Goal: Find specific page/section: Find specific page/section

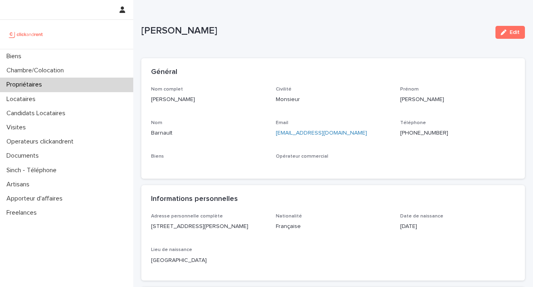
scroll to position [50, 0]
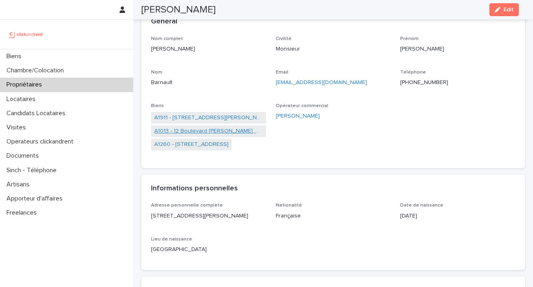
click at [243, 129] on link "A1013 - 12 Boulevard [PERSON_NAME], et [STREET_ADDRESS]" at bounding box center [208, 131] width 109 height 8
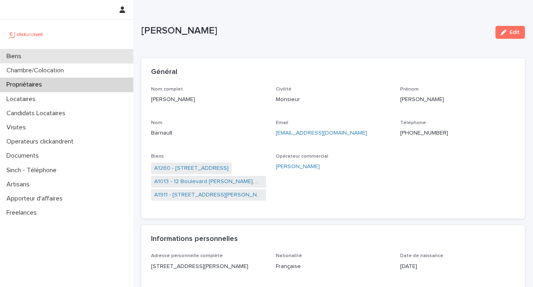
click at [21, 58] on p "Biens" at bounding box center [15, 56] width 25 height 8
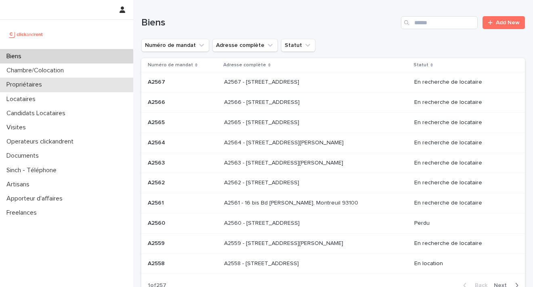
click at [32, 88] on p "Propriétaires" at bounding box center [25, 85] width 45 height 8
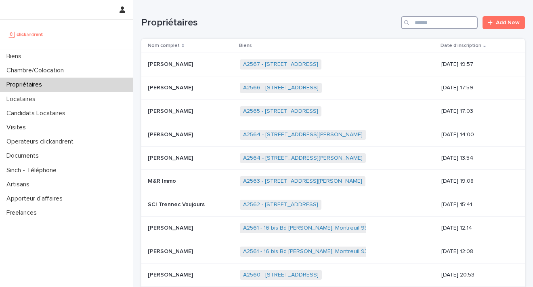
click at [417, 23] on input "Search" at bounding box center [439, 22] width 77 height 13
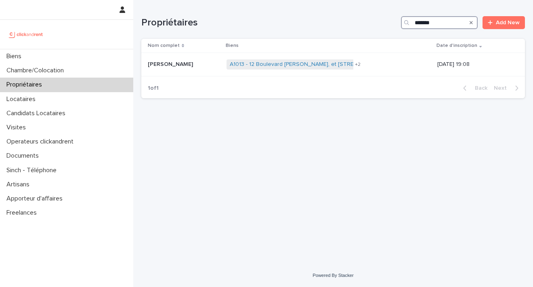
type input "*******"
drag, startPoint x: 440, startPoint y: 35, endPoint x: 254, endPoint y: 65, distance: 188.1
click at [254, 65] on link "A1013 - 12 Boulevard [PERSON_NAME], et [STREET_ADDRESS]" at bounding box center [311, 64] width 162 height 7
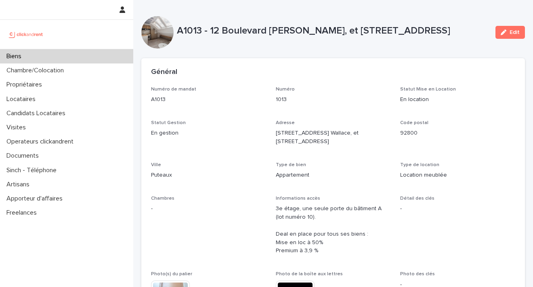
click at [286, 65] on div "Général" at bounding box center [333, 72] width 384 height 28
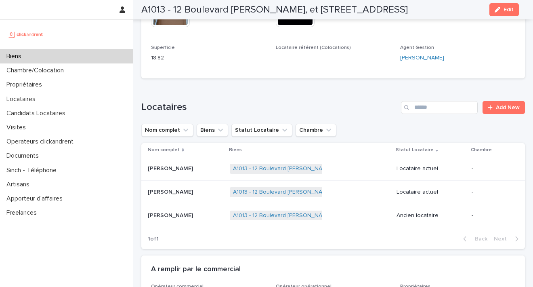
scroll to position [380, 0]
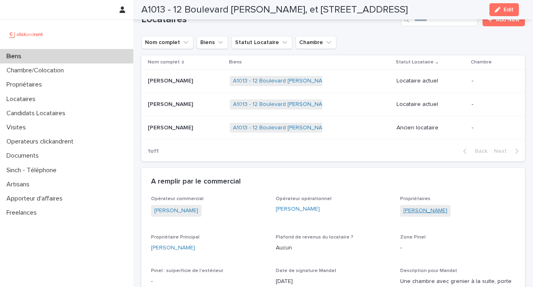
click at [432, 207] on link "[PERSON_NAME]" at bounding box center [425, 210] width 44 height 8
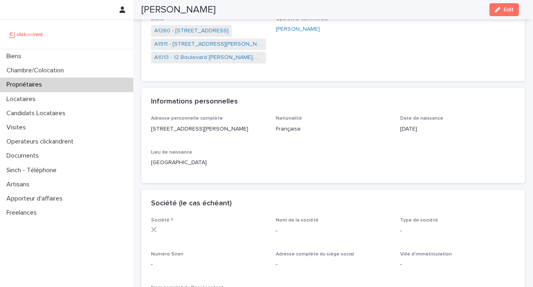
scroll to position [128, 0]
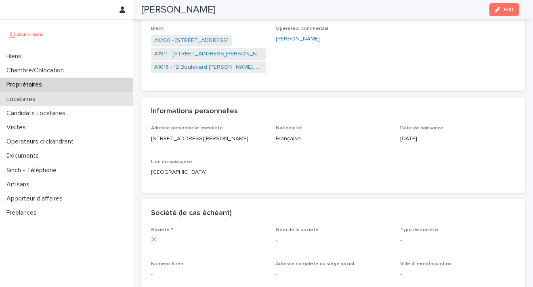
click at [57, 95] on div "Locataires" at bounding box center [66, 99] width 133 height 14
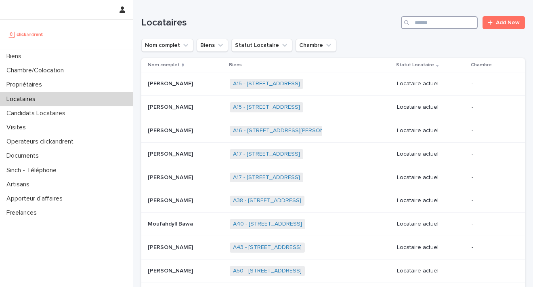
click at [457, 21] on input "Search" at bounding box center [439, 22] width 77 height 13
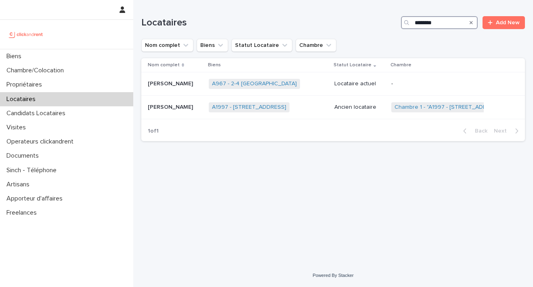
type input "********"
drag, startPoint x: 457, startPoint y: 14, endPoint x: 286, endPoint y: 82, distance: 183.8
click at [286, 82] on link "A967 - 2-4 [GEOGRAPHIC_DATA]" at bounding box center [254, 83] width 85 height 7
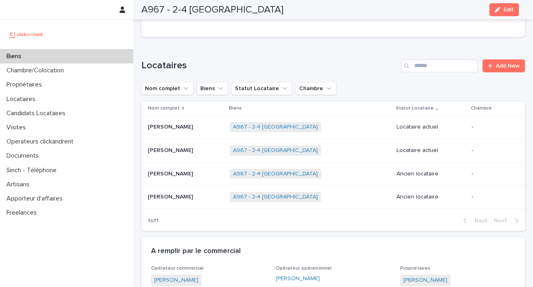
scroll to position [310, 0]
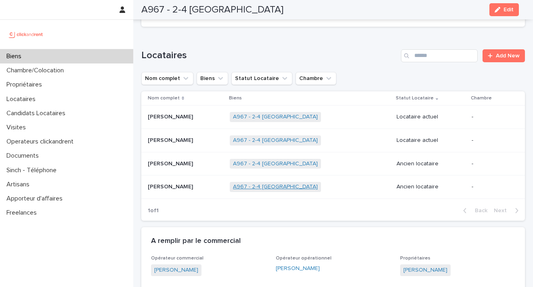
click at [302, 183] on link "A967 - 2-4 [GEOGRAPHIC_DATA]" at bounding box center [275, 186] width 85 height 7
click at [44, 85] on p "Propriétaires" at bounding box center [25, 85] width 45 height 8
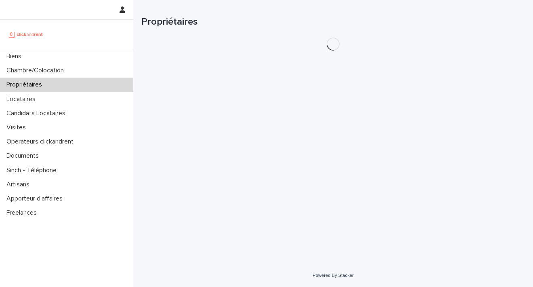
click at [422, 52] on div "Loading... Saving… Loading... Saving… Propriétaires" at bounding box center [333, 121] width 392 height 243
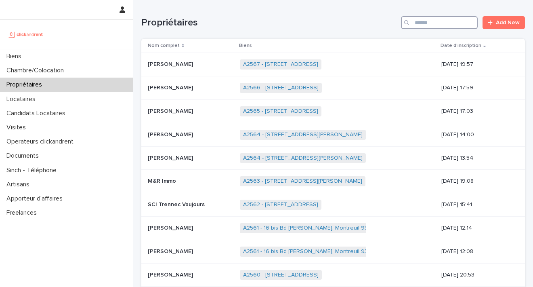
click at [426, 25] on input "Search" at bounding box center [439, 22] width 77 height 13
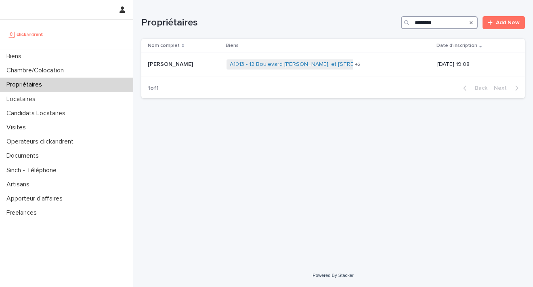
type input "*******"
drag, startPoint x: 426, startPoint y: 36, endPoint x: 275, endPoint y: 64, distance: 154.5
click at [275, 64] on link "A1013 - 12 Boulevard [PERSON_NAME], et [STREET_ADDRESS]" at bounding box center [311, 64] width 162 height 7
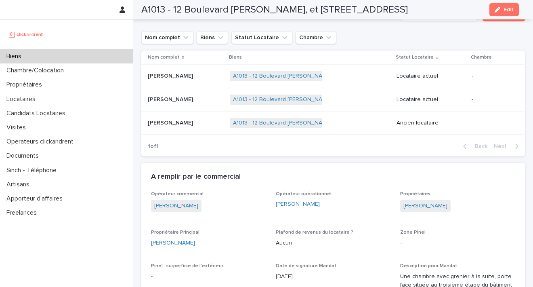
scroll to position [418, 0]
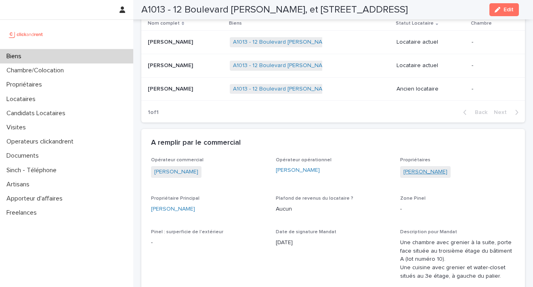
click at [430, 169] on link "[PERSON_NAME]" at bounding box center [425, 172] width 44 height 8
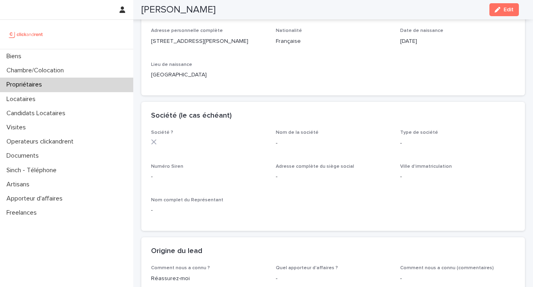
scroll to position [102, 0]
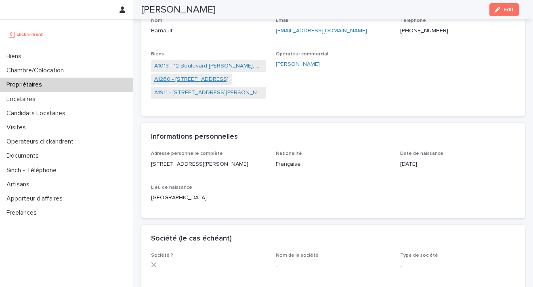
click at [185, 76] on link "A1260 - [STREET_ADDRESS]" at bounding box center [191, 79] width 74 height 8
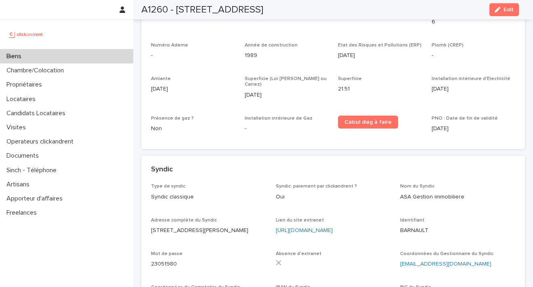
scroll to position [2760, 0]
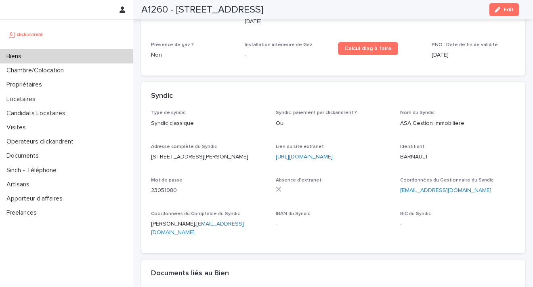
click at [324, 154] on link "[URL][DOMAIN_NAME]" at bounding box center [304, 157] width 57 height 6
drag, startPoint x: 424, startPoint y: 108, endPoint x: 397, endPoint y: 107, distance: 27.5
click at [400, 153] on p "BARNAULT" at bounding box center [457, 157] width 115 height 8
copy p "BARNAULT"
drag, startPoint x: 185, startPoint y: 140, endPoint x: 180, endPoint y: 136, distance: 5.5
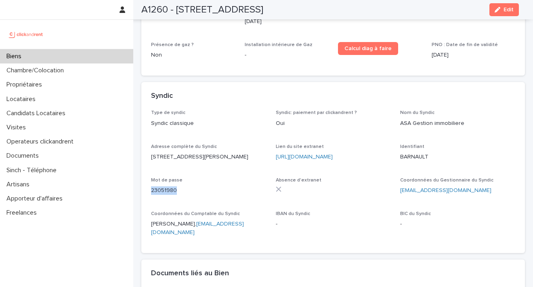
click at [153, 185] on div "23051980" at bounding box center [208, 190] width 115 height 10
copy p "23051980"
click at [272, 0] on div "A1260 - [STREET_ADDRESS] Edit" at bounding box center [330, 9] width 378 height 19
click at [49, 59] on div "Biens" at bounding box center [66, 56] width 133 height 14
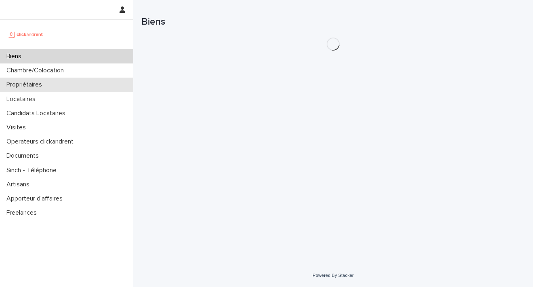
click at [42, 86] on p "Propriétaires" at bounding box center [25, 85] width 45 height 8
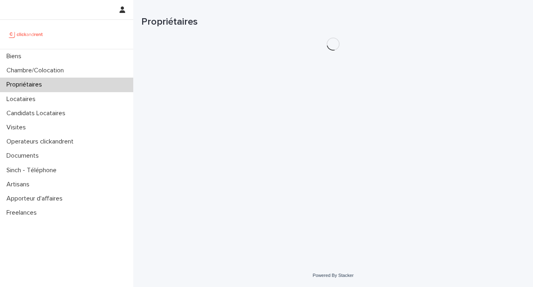
click at [39, 86] on p "Propriétaires" at bounding box center [25, 85] width 45 height 8
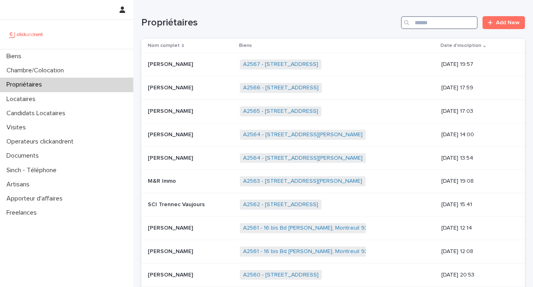
click at [438, 23] on input "Search" at bounding box center [439, 22] width 77 height 13
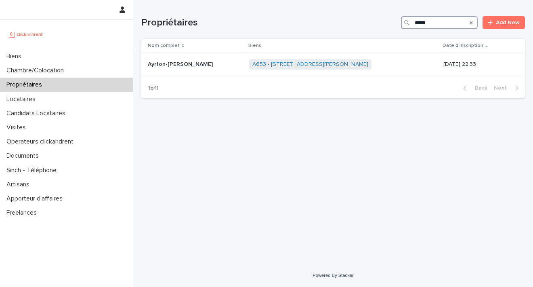
drag, startPoint x: 429, startPoint y: 22, endPoint x: 394, endPoint y: 19, distance: 35.2
click at [394, 19] on div "Propriétaires ***** Add New" at bounding box center [333, 22] width 384 height 13
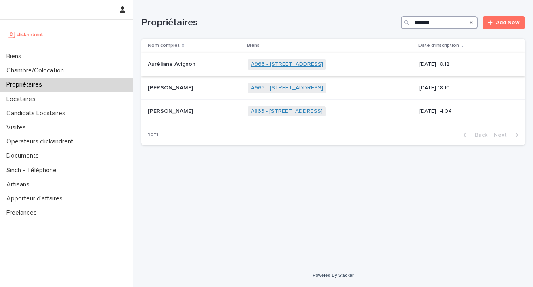
type input "*******"
click at [266, 63] on link "A963 - [STREET_ADDRESS]" at bounding box center [287, 64] width 72 height 7
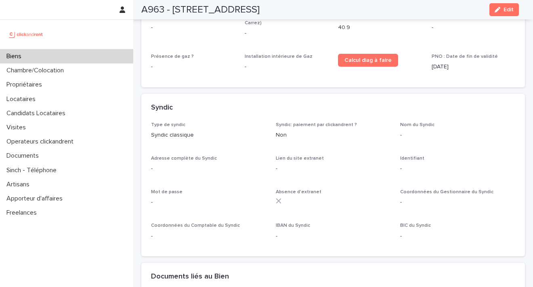
scroll to position [2753, 0]
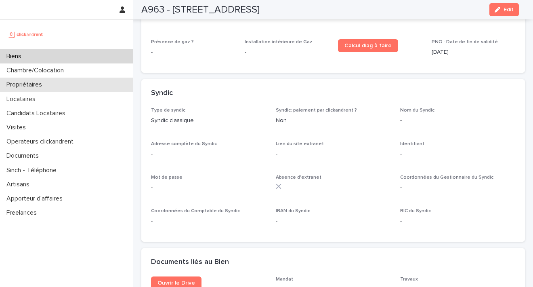
click at [59, 86] on div "Propriétaires" at bounding box center [66, 85] width 133 height 14
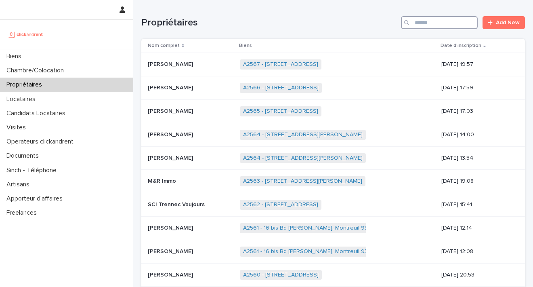
click at [434, 20] on input "Search" at bounding box center [439, 22] width 77 height 13
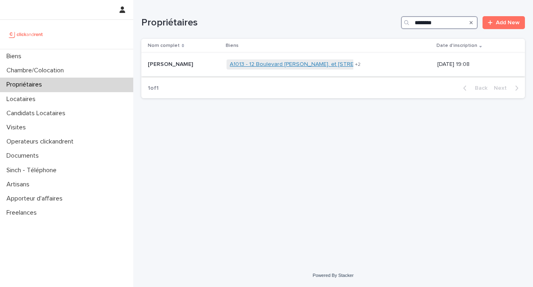
type input "********"
click at [275, 65] on link "A1013 - 12 Boulevard [PERSON_NAME], et [STREET_ADDRESS]" at bounding box center [311, 64] width 162 height 7
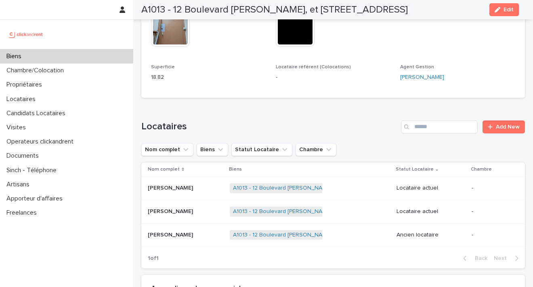
scroll to position [423, 0]
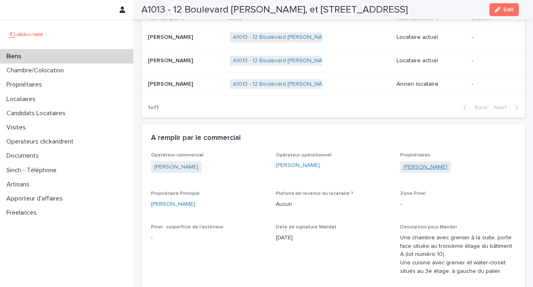
click at [409, 164] on link "[PERSON_NAME]" at bounding box center [425, 167] width 44 height 8
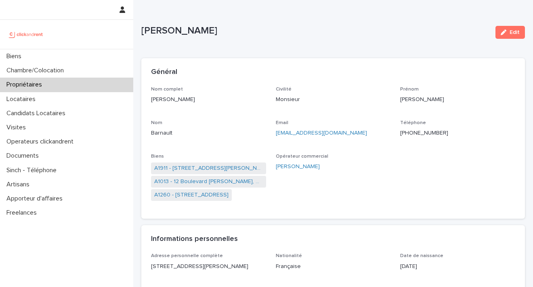
click at [52, 86] on div "Propriétaires" at bounding box center [66, 85] width 133 height 14
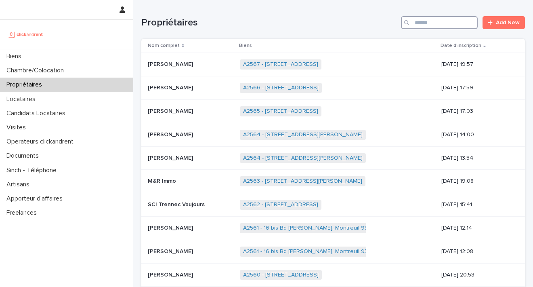
click at [424, 22] on input "Search" at bounding box center [439, 22] width 77 height 13
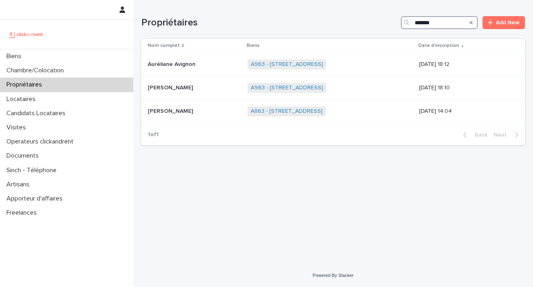
type input "*******"
click at [45, 89] on div "Propriétaires" at bounding box center [66, 85] width 133 height 14
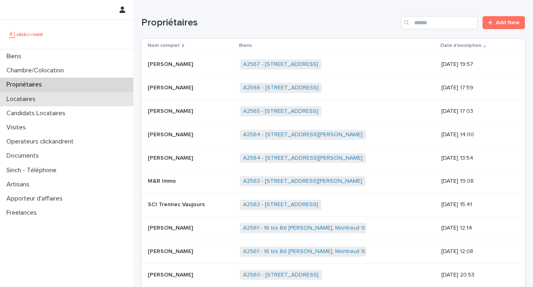
click at [46, 96] on div "Locataires" at bounding box center [66, 99] width 133 height 14
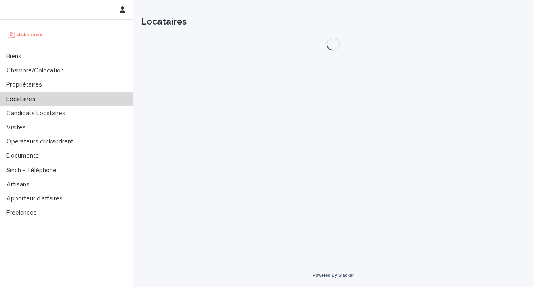
click at [23, 96] on p "Locataires" at bounding box center [22, 99] width 39 height 8
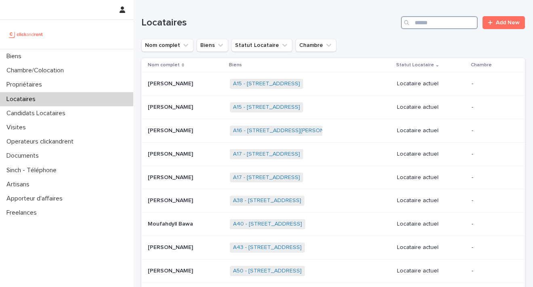
click at [418, 25] on input "Search" at bounding box center [439, 22] width 77 height 13
type input "*********"
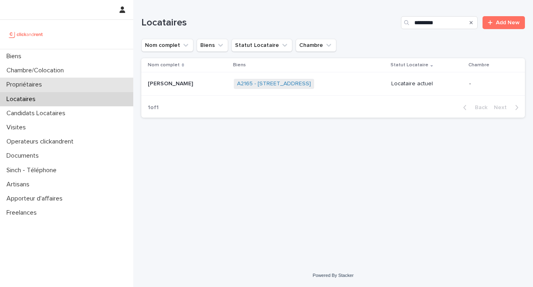
click at [49, 91] on div "Propriétaires" at bounding box center [66, 85] width 133 height 14
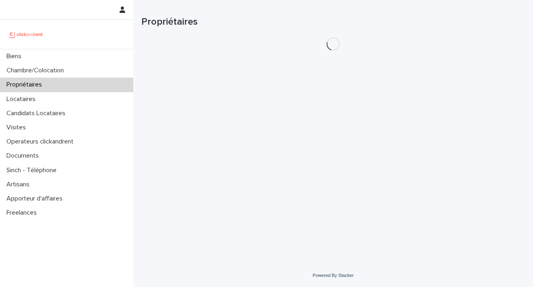
click at [48, 88] on p "Propriétaires" at bounding box center [25, 85] width 45 height 8
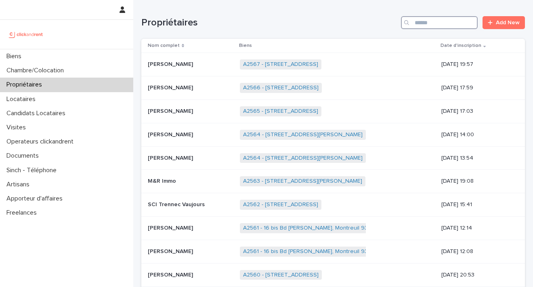
click at [412, 21] on input "Search" at bounding box center [439, 22] width 77 height 13
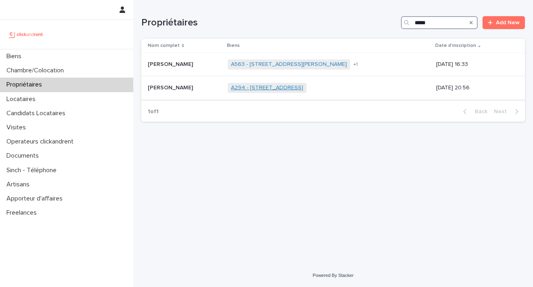
type input "*****"
click at [300, 85] on link "A294 - [STREET_ADDRESS]" at bounding box center [267, 87] width 72 height 7
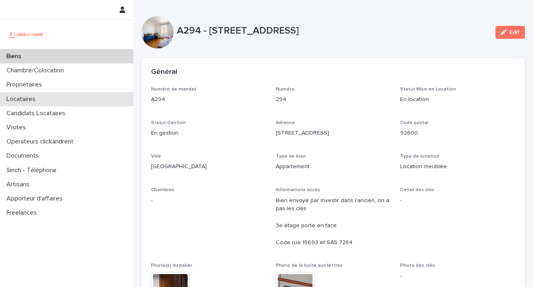
click at [36, 98] on p "Locataires" at bounding box center [22, 99] width 39 height 8
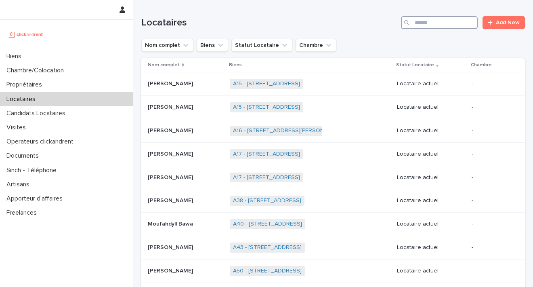
drag, startPoint x: 417, startPoint y: 20, endPoint x: 422, endPoint y: 22, distance: 5.4
click at [417, 20] on input "Search" at bounding box center [439, 22] width 77 height 13
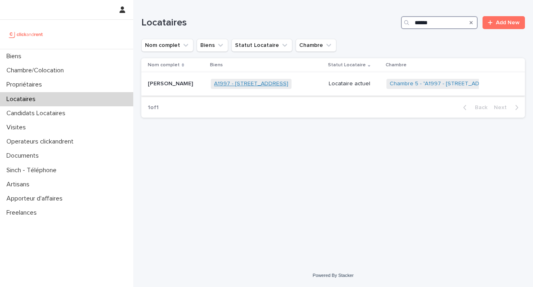
type input "*****"
click at [241, 85] on link "A1997 - [STREET_ADDRESS]" at bounding box center [251, 83] width 74 height 7
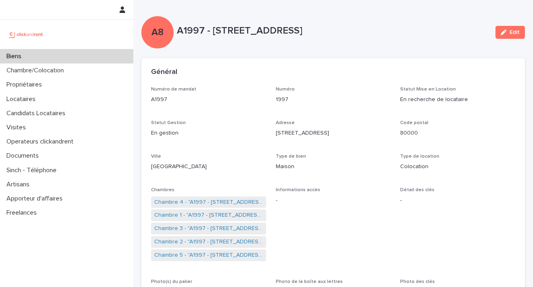
scroll to position [238, 0]
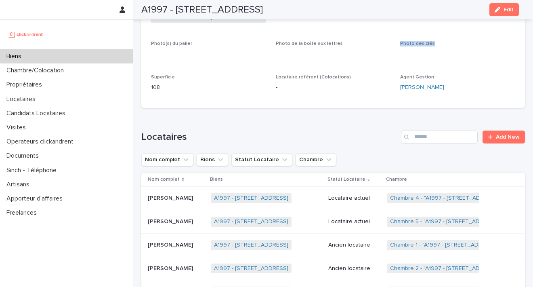
drag, startPoint x: 529, startPoint y: 15, endPoint x: 525, endPoint y: 42, distance: 27.0
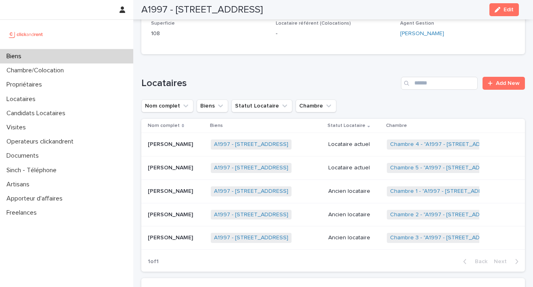
scroll to position [305, 0]
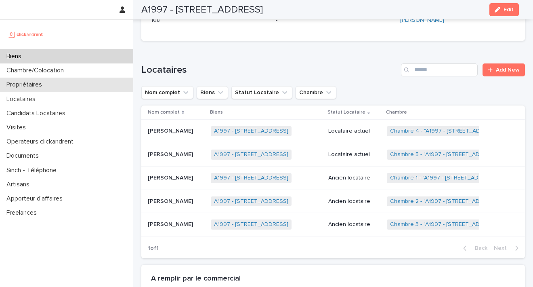
click at [30, 89] on div "Propriétaires" at bounding box center [66, 85] width 133 height 14
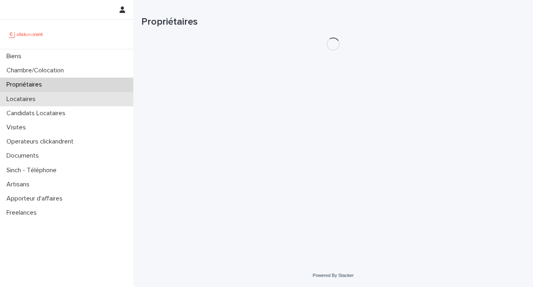
click at [30, 99] on p "Locataires" at bounding box center [22, 99] width 39 height 8
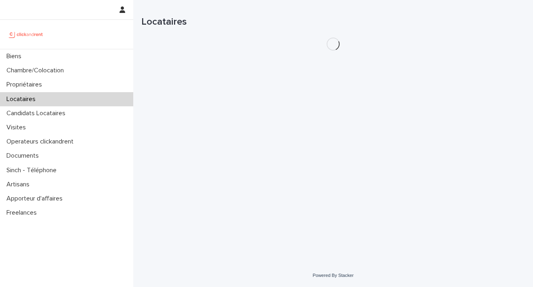
click at [37, 101] on p "Locataires" at bounding box center [22, 99] width 39 height 8
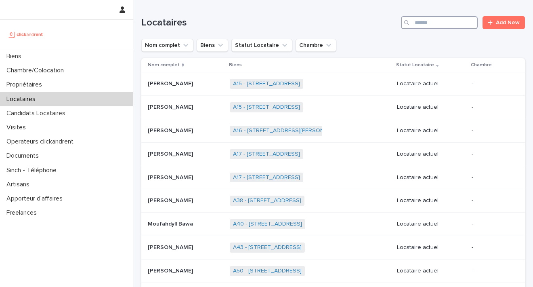
click at [429, 22] on input "Search" at bounding box center [439, 22] width 77 height 13
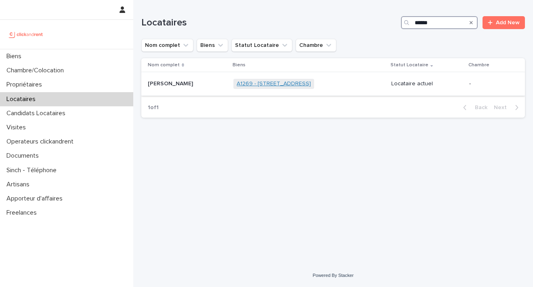
type input "******"
click at [256, 86] on link "A1269 - [STREET_ADDRESS]" at bounding box center [274, 83] width 74 height 7
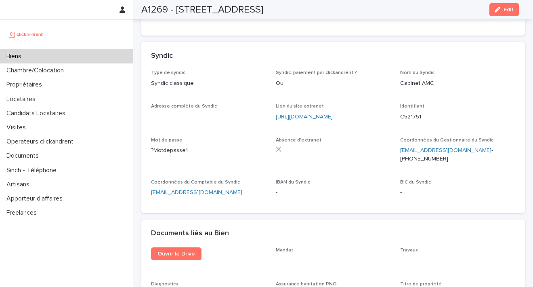
scroll to position [2767, 0]
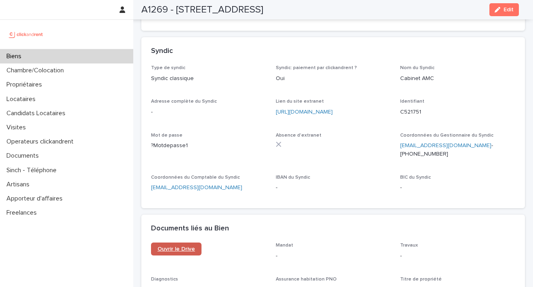
click at [188, 242] on link "Ouvrir le Drive" at bounding box center [176, 248] width 50 height 13
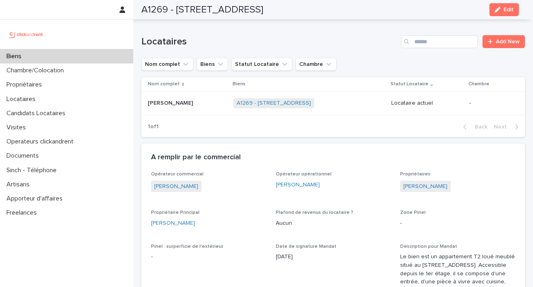
scroll to position [480, 0]
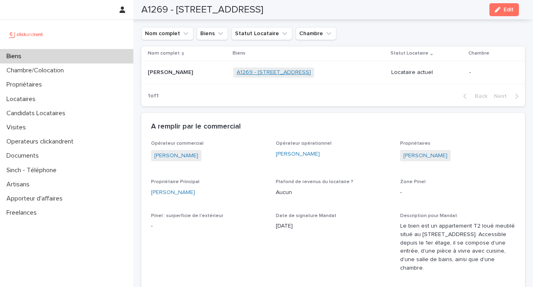
click at [277, 69] on link "A1269 - [STREET_ADDRESS]" at bounding box center [274, 72] width 74 height 7
click at [286, 69] on link "A1269 - [STREET_ADDRESS]" at bounding box center [274, 72] width 74 height 7
click at [282, 68] on span "A1269 - [STREET_ADDRESS]" at bounding box center [273, 72] width 81 height 10
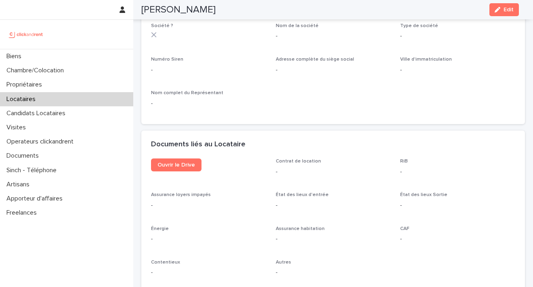
scroll to position [771, 0]
click at [181, 158] on link "Ouvrir le Drive" at bounding box center [176, 164] width 50 height 13
